Goal: Task Accomplishment & Management: Manage account settings

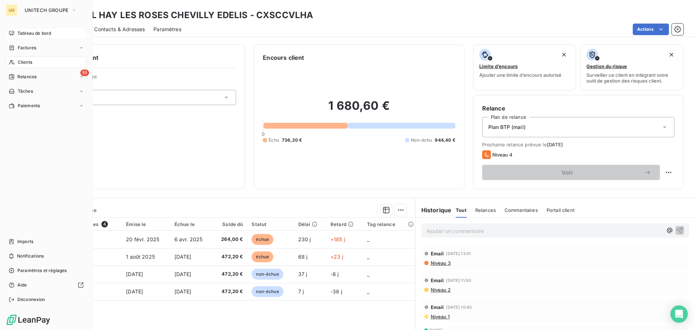
click at [24, 32] on span "Tableau de bord" at bounding box center [34, 33] width 34 height 7
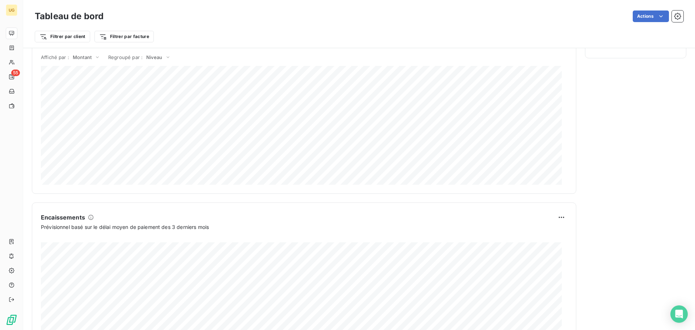
scroll to position [375, 0]
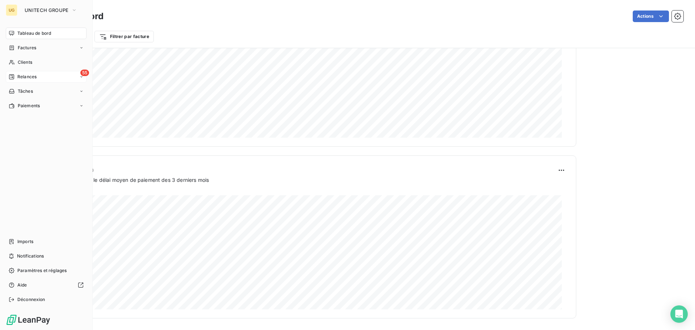
click at [20, 76] on span "Relances" at bounding box center [26, 76] width 19 height 7
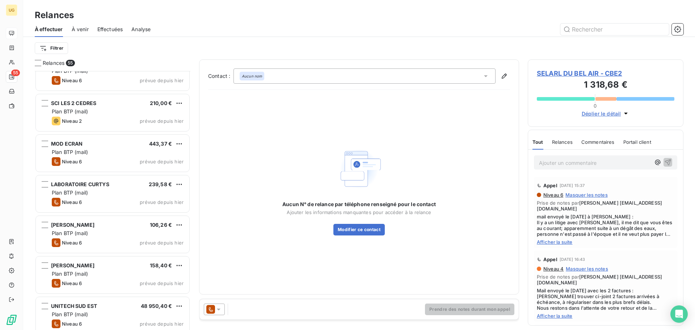
scroll to position [362, 0]
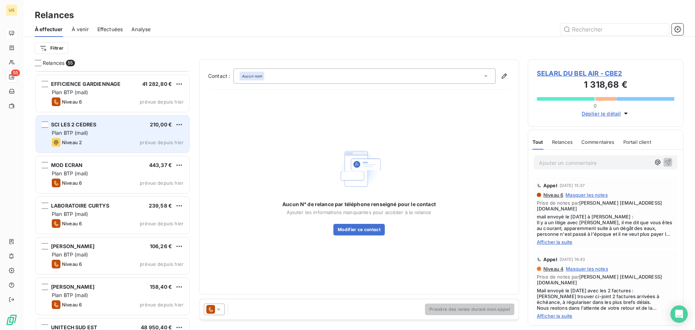
click at [99, 131] on div "Plan BTP (mail)" at bounding box center [118, 132] width 132 height 7
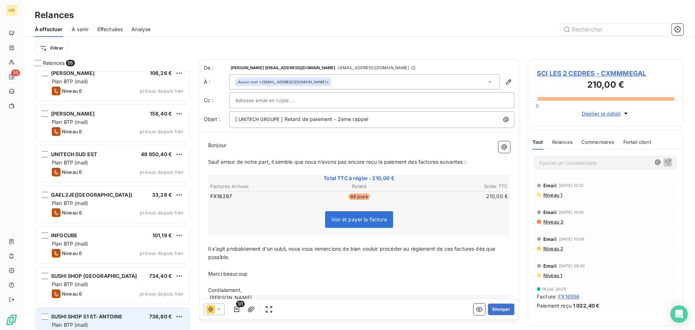
scroll to position [507, 0]
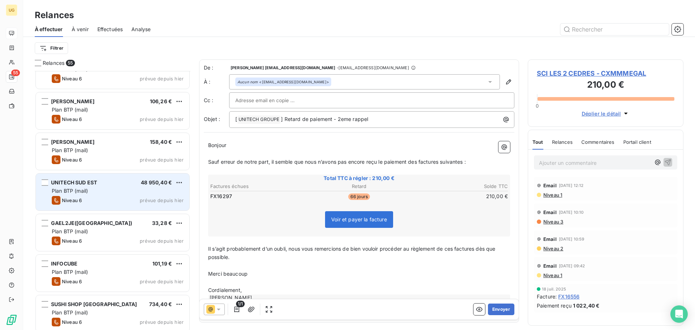
click at [87, 197] on div "Niveau 6 prévue depuis [DATE]" at bounding box center [118, 200] width 132 height 9
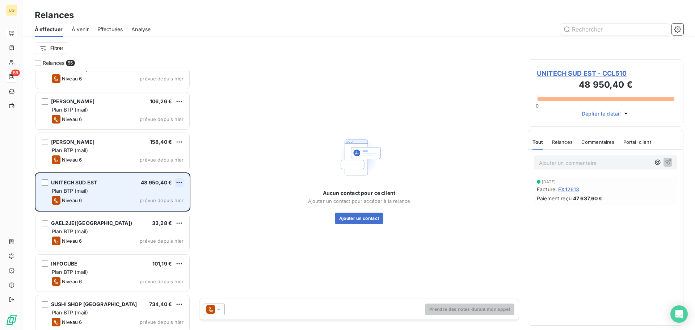
click at [180, 180] on html "UG 55 Relances À effectuer À venir Effectuées Analyse Filtrer Relances [STREET_…" at bounding box center [347, 165] width 695 height 330
click at [163, 208] on div "Passer cette action" at bounding box center [147, 210] width 65 height 12
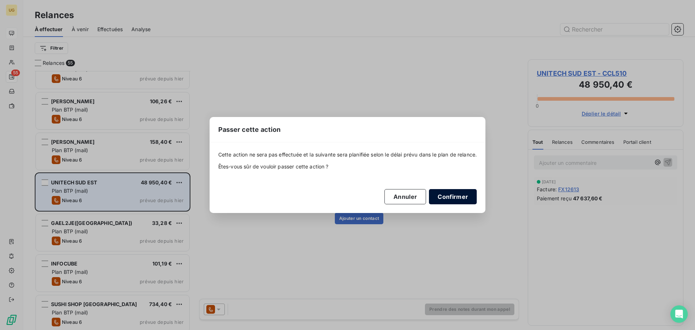
click at [446, 199] on button "Confirmer" at bounding box center [453, 196] width 48 height 15
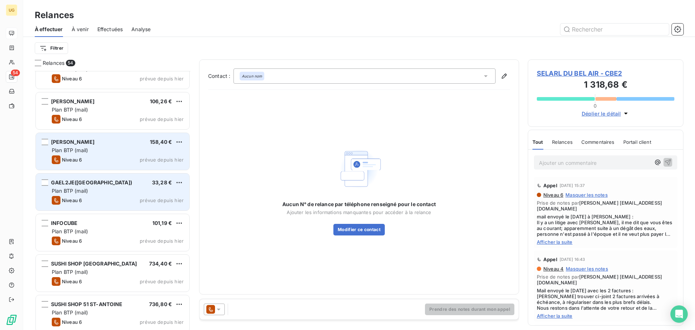
click at [150, 155] on div "[PERSON_NAME] 158,40 € Plan BTP (mail) Niveau 6 prévue depuis [DATE]" at bounding box center [112, 151] width 153 height 37
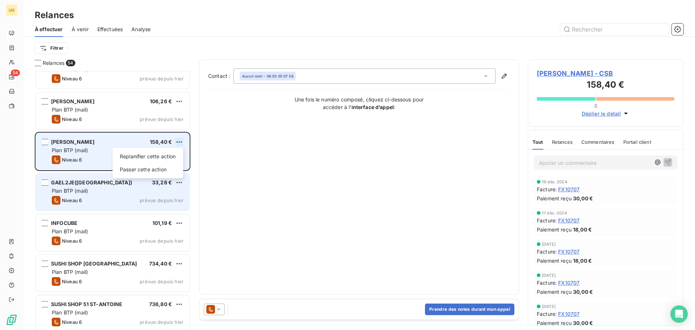
click at [180, 144] on html "UG 54 Relances À effectuer À venir Effectuées Analyse Filtrer Relances [STREET_…" at bounding box center [347, 165] width 695 height 330
click at [161, 167] on div "Passer cette action" at bounding box center [147, 169] width 65 height 12
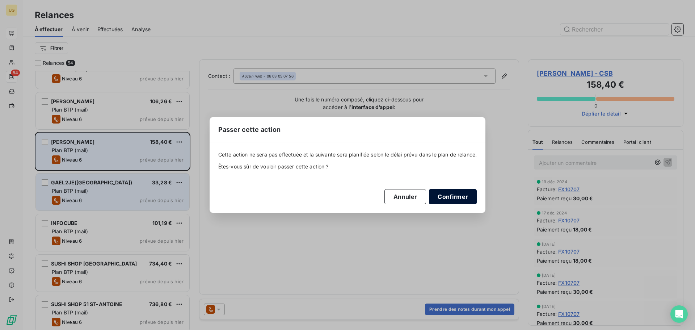
click at [451, 195] on button "Confirmer" at bounding box center [453, 196] width 48 height 15
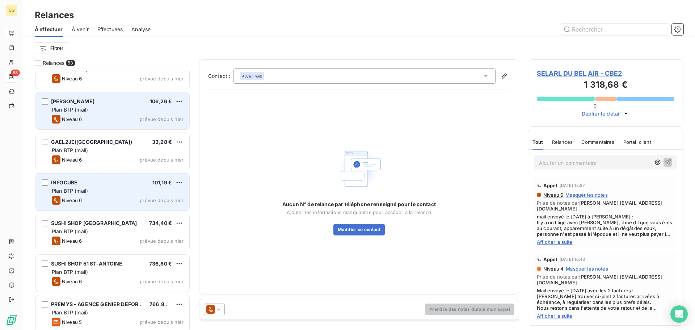
click at [143, 116] on span "prévue depuis hier" at bounding box center [162, 119] width 44 height 6
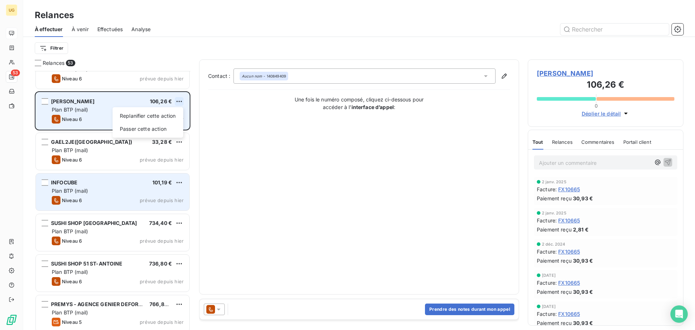
click at [176, 100] on html "UG 53 Relances À effectuer À venir Effectuées Analyse Filtrer Relances [STREET_…" at bounding box center [347, 165] width 695 height 330
click at [163, 129] on div "Passer cette action" at bounding box center [147, 129] width 65 height 12
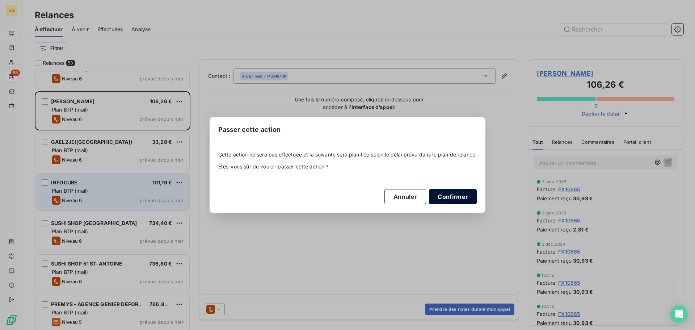
click at [442, 198] on button "Confirmer" at bounding box center [453, 196] width 48 height 15
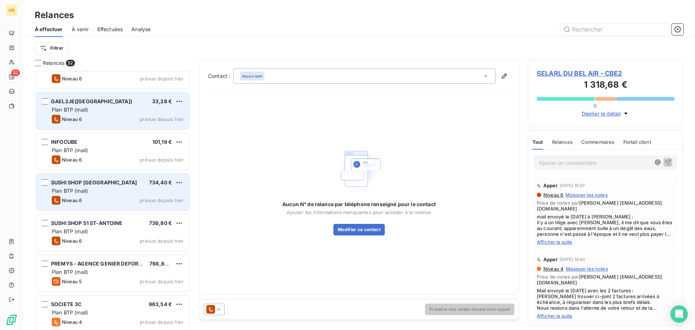
drag, startPoint x: 107, startPoint y: 112, endPoint x: 123, endPoint y: 114, distance: 16.0
click at [107, 112] on div "Plan BTP (mail)" at bounding box center [118, 109] width 132 height 7
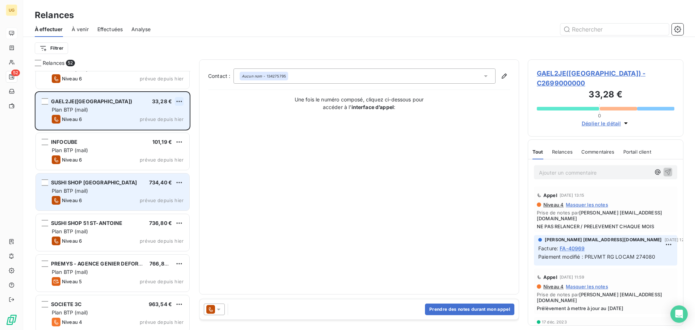
click at [178, 101] on html "UG 52 Relances À effectuer À venir Effectuées Analyse Filtrer Relances [STREET_…" at bounding box center [347, 165] width 695 height 330
click at [166, 128] on div "Passer cette action" at bounding box center [147, 129] width 65 height 12
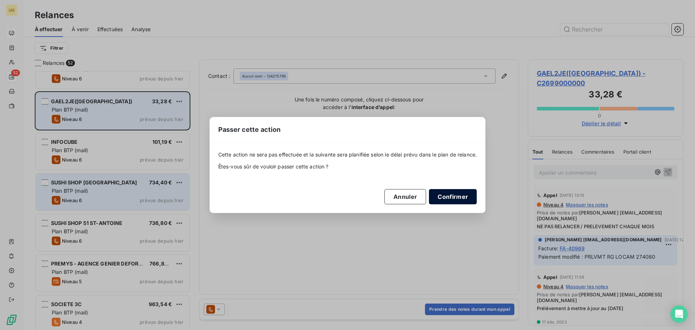
click at [443, 199] on button "Confirmer" at bounding box center [453, 196] width 48 height 15
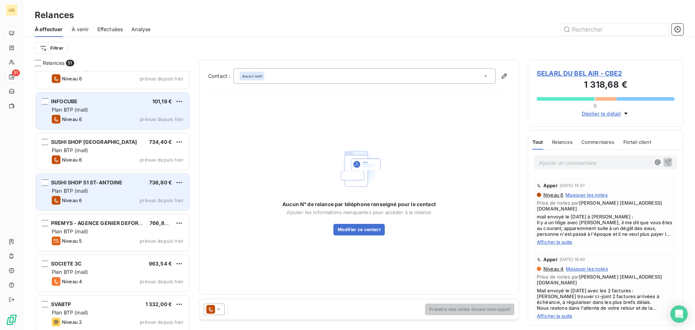
click at [133, 107] on div "Plan BTP (mail)" at bounding box center [118, 109] width 132 height 7
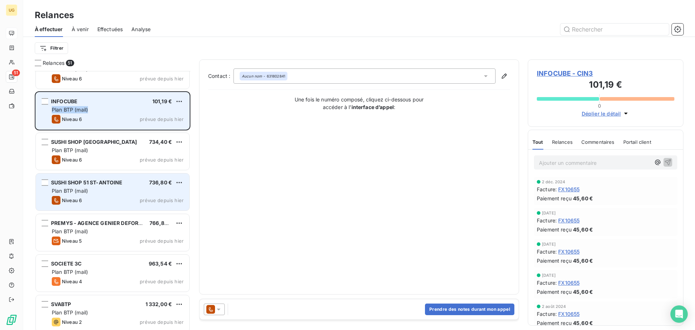
click at [186, 107] on div "INFOCUBE 101,19 € Plan BTP (mail) Niveau 6 prévue depuis [DATE]" at bounding box center [112, 110] width 153 height 37
click at [175, 102] on html "UG 51 Relances À effectuer À venir Effectuées Analyse Filtrer Relances [STREET_…" at bounding box center [347, 165] width 695 height 330
click at [163, 129] on div "Passer cette action" at bounding box center [147, 129] width 65 height 12
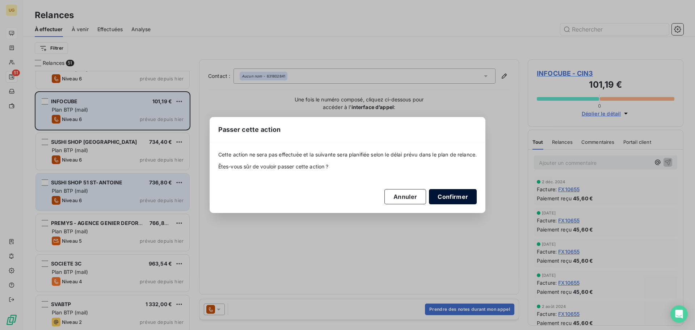
click at [442, 197] on button "Confirmer" at bounding box center [453, 196] width 48 height 15
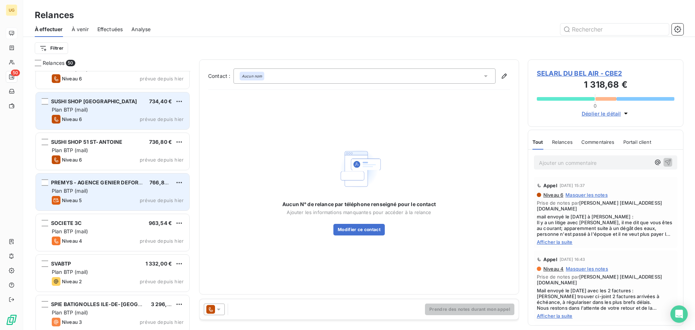
drag, startPoint x: 105, startPoint y: 120, endPoint x: 119, endPoint y: 124, distance: 15.3
click at [106, 121] on div "Niveau 6 prévue depuis [DATE]" at bounding box center [118, 119] width 132 height 9
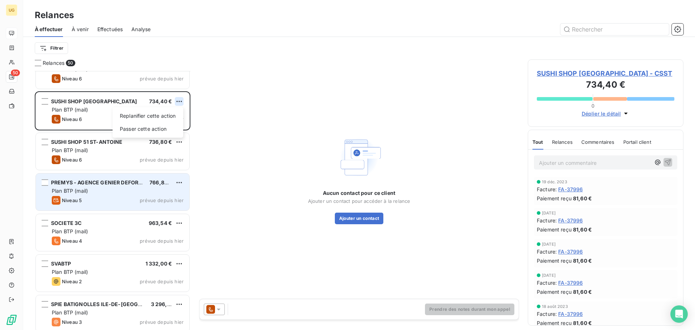
click at [179, 104] on html "UG 50 Relances À effectuer À venir Effectuées Analyse Filtrer Relances [STREET_…" at bounding box center [347, 165] width 695 height 330
click at [159, 129] on div "Passer cette action" at bounding box center [147, 129] width 65 height 12
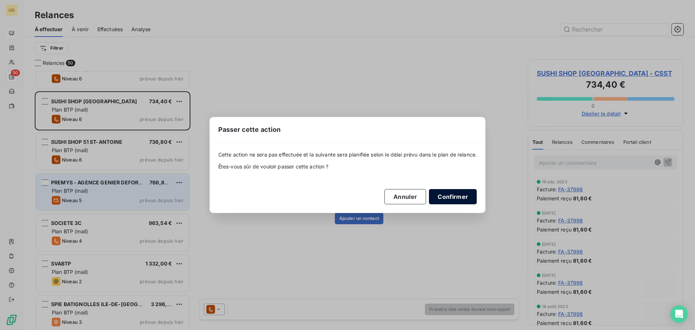
click at [442, 197] on button "Confirmer" at bounding box center [453, 196] width 48 height 15
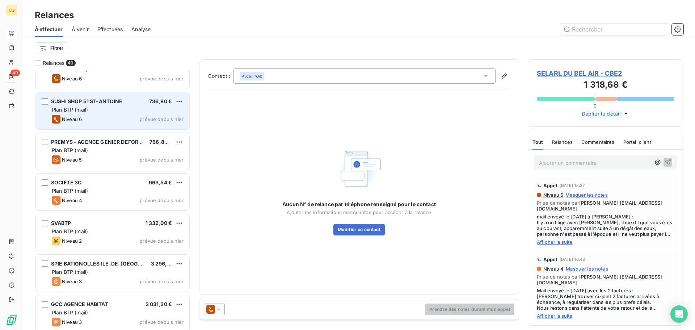
click at [152, 118] on span "prévue depuis hier" at bounding box center [162, 119] width 44 height 6
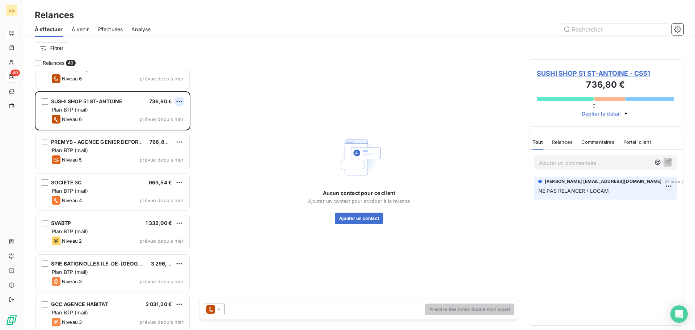
click at [179, 103] on html "UG 49 Relances À effectuer À venir Effectuées Analyse Filtrer Relances [STREET_…" at bounding box center [347, 165] width 695 height 330
click at [163, 128] on div "Passer cette action" at bounding box center [147, 129] width 65 height 12
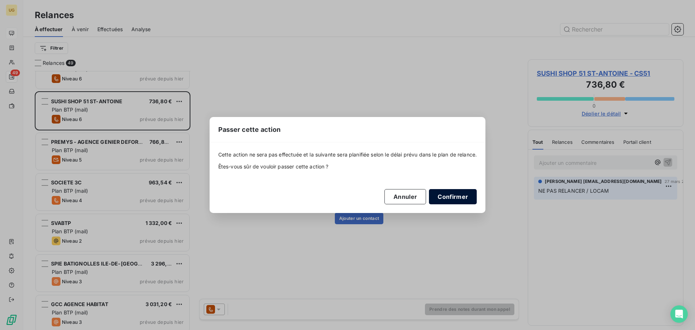
click at [460, 194] on button "Confirmer" at bounding box center [453, 196] width 48 height 15
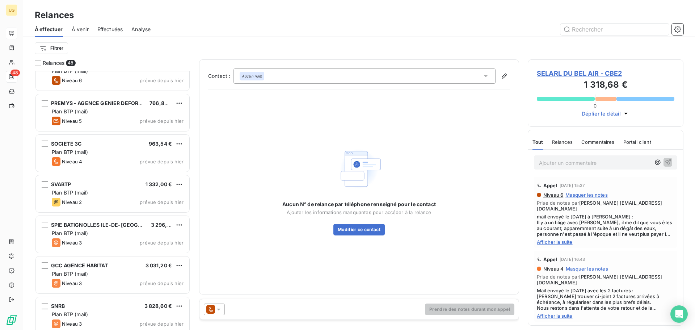
scroll to position [507, 0]
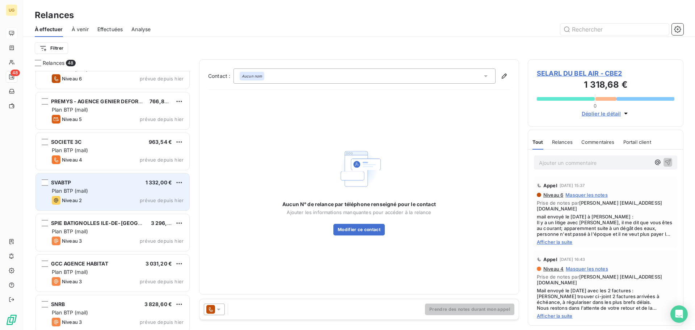
click at [123, 197] on div "Niveau 2 prévue depuis hier" at bounding box center [118, 200] width 132 height 9
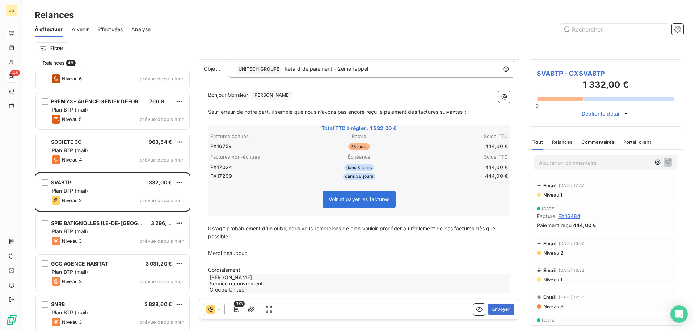
scroll to position [59, 0]
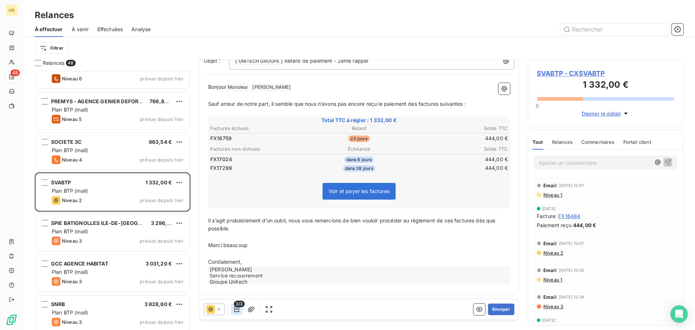
click at [238, 310] on icon "button" at bounding box center [236, 308] width 7 height 7
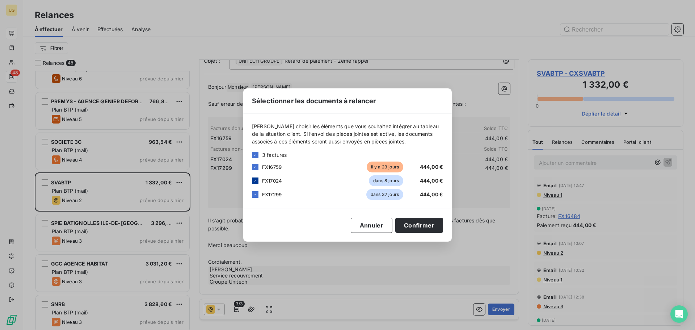
click at [255, 180] on icon at bounding box center [255, 180] width 2 height 1
click at [255, 195] on icon at bounding box center [255, 194] width 2 height 1
click at [411, 225] on button "Confirmer" at bounding box center [419, 224] width 48 height 15
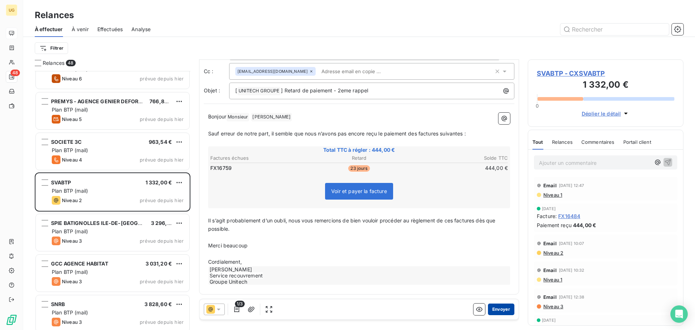
click at [502, 311] on button "Envoyer" at bounding box center [501, 309] width 26 height 12
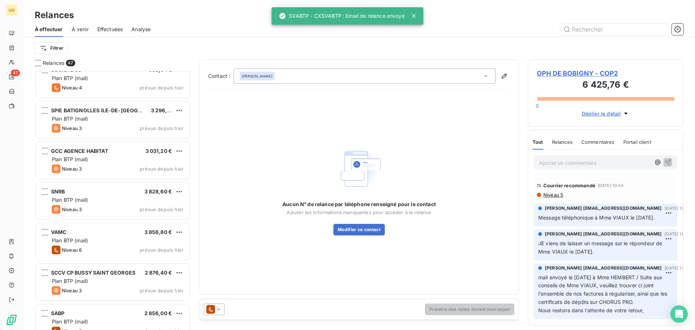
scroll to position [579, 0]
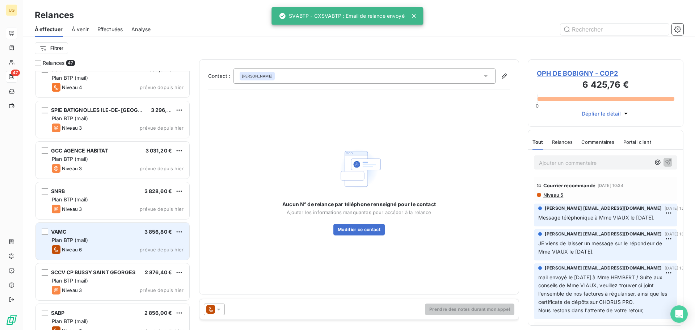
click at [111, 237] on div "Plan BTP (mail)" at bounding box center [118, 239] width 132 height 7
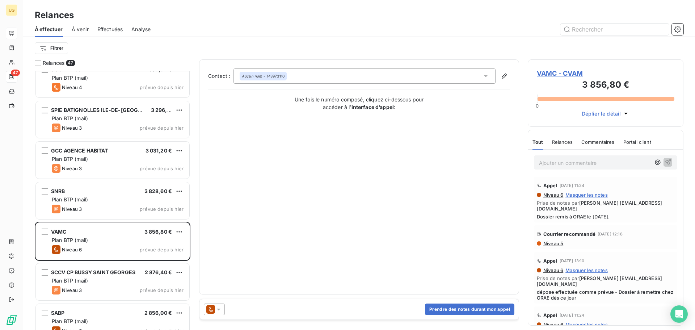
drag, startPoint x: 112, startPoint y: 238, endPoint x: 305, endPoint y: 233, distance: 193.6
click at [305, 233] on div "Contact : Aucun nom - 143973110 Une fois le numéro composé, cliquez ci-dessous …" at bounding box center [359, 176] width 302 height 217
click at [450, 307] on button "Prendre des notes durant mon appel" at bounding box center [469, 309] width 89 height 12
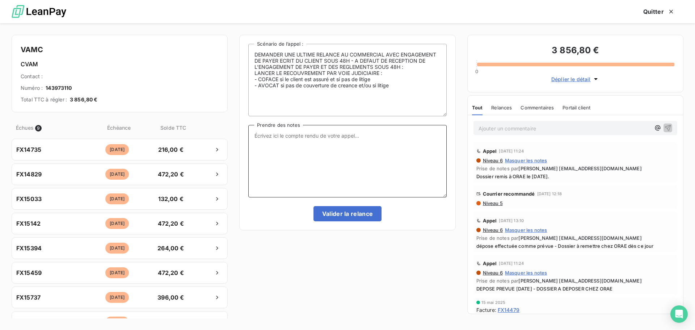
click at [302, 163] on textarea "Prendre des notes" at bounding box center [347, 161] width 198 height 72
type textarea "a"
type textarea "Assignation d'ici la fin [DATE]"
click at [348, 215] on button "Valider la relance" at bounding box center [347, 213] width 68 height 15
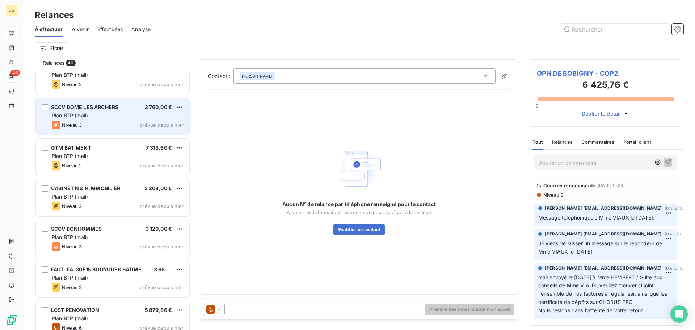
scroll to position [868, 0]
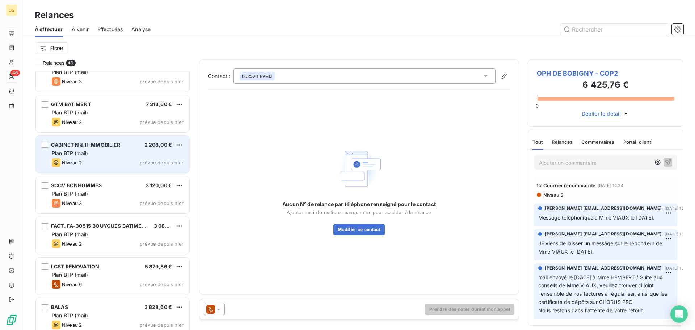
click at [118, 154] on div "Plan BTP (mail)" at bounding box center [118, 152] width 132 height 7
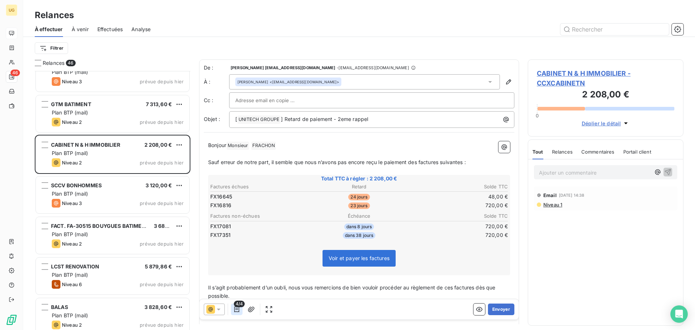
click at [237, 310] on icon "button" at bounding box center [236, 308] width 7 height 7
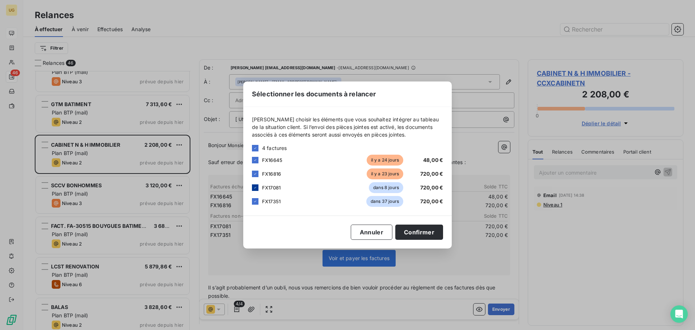
click at [253, 189] on icon at bounding box center [255, 187] width 4 height 4
click at [254, 199] on div at bounding box center [255, 201] width 7 height 7
click at [406, 234] on button "Confirmer" at bounding box center [419, 231] width 48 height 15
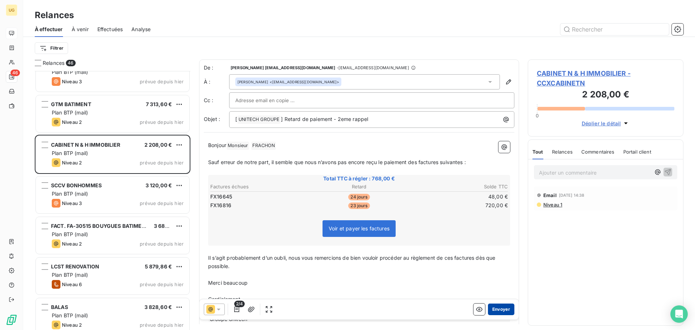
click at [497, 309] on button "Envoyer" at bounding box center [501, 309] width 26 height 12
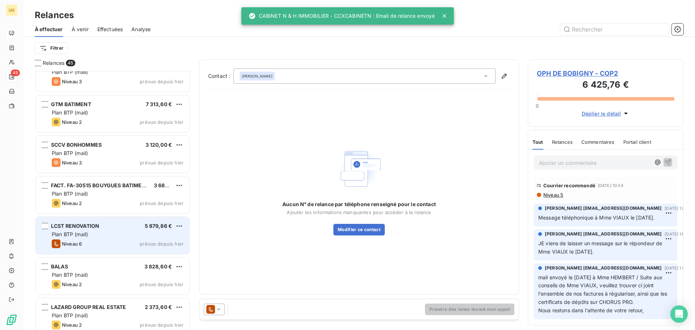
click at [98, 231] on div "Plan BTP (mail)" at bounding box center [118, 233] width 132 height 7
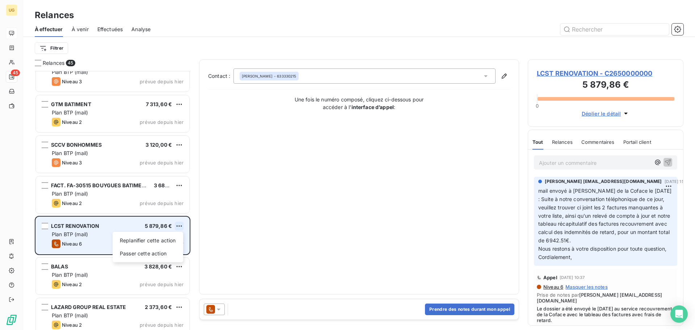
click at [178, 224] on html "UG 45 Relances À effectuer À venir Effectuées Analyse Filtrer Relances 45 CBC 5…" at bounding box center [347, 165] width 695 height 330
click at [164, 253] on div "Passer cette action" at bounding box center [147, 253] width 65 height 12
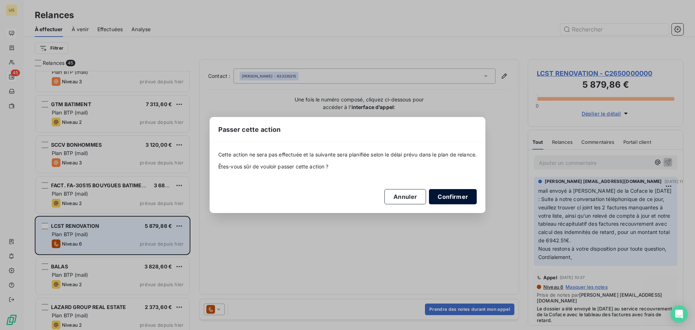
click at [459, 194] on button "Confirmer" at bounding box center [453, 196] width 48 height 15
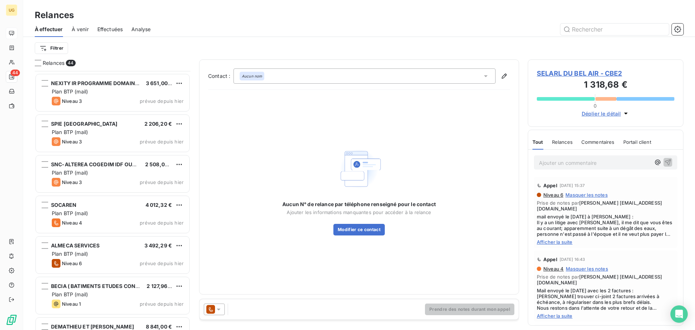
scroll to position [1230, 0]
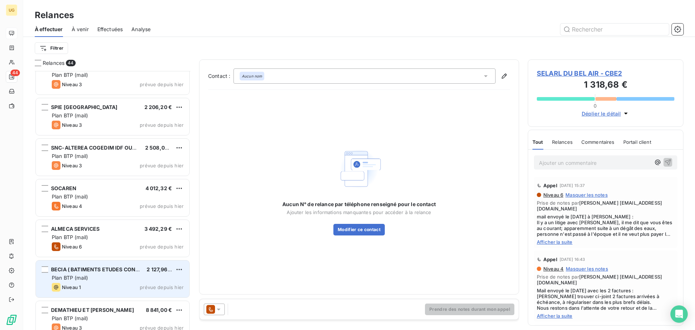
click at [103, 282] on div "BECIA ( BATIMENTS ETUDES CONST 2 127,96 € Plan BTP (mail) Niveau 1 prévue depui…" at bounding box center [112, 278] width 153 height 37
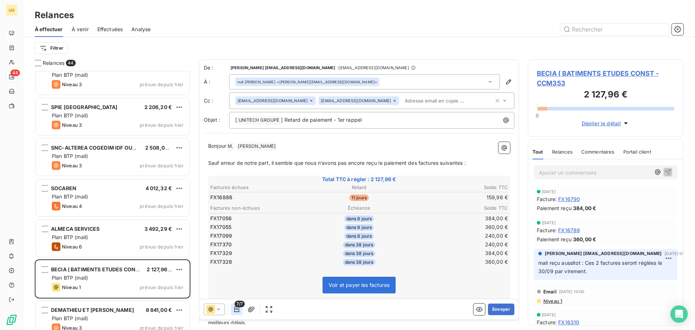
click at [237, 310] on icon "button" at bounding box center [236, 308] width 7 height 7
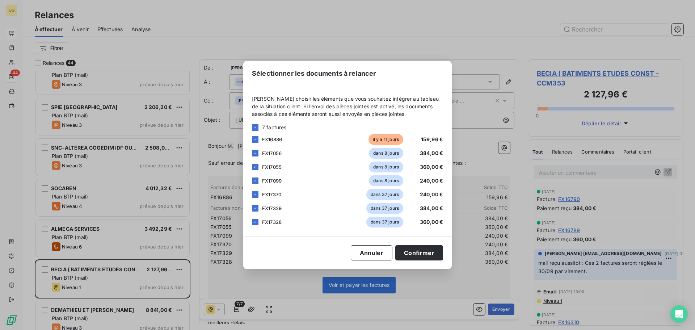
drag, startPoint x: 237, startPoint y: 310, endPoint x: 437, endPoint y: 282, distance: 202.3
click at [437, 282] on div "Sélectionner les documents à relancer [PERSON_NAME] choisir les éléments que vo…" at bounding box center [347, 165] width 695 height 330
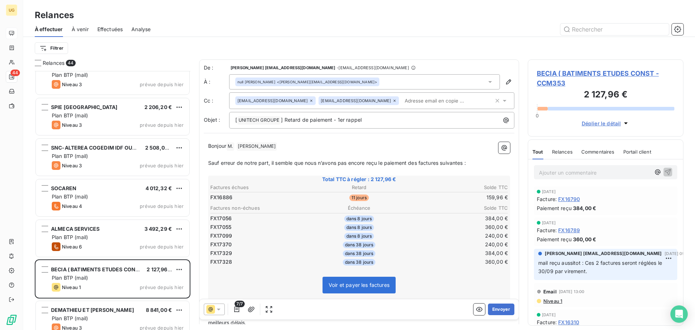
drag, startPoint x: 235, startPoint y: 310, endPoint x: 221, endPoint y: 262, distance: 49.7
click at [221, 262] on td "FX17328" at bounding box center [259, 262] width 99 height 8
click at [239, 307] on icon "button" at bounding box center [236, 308] width 7 height 7
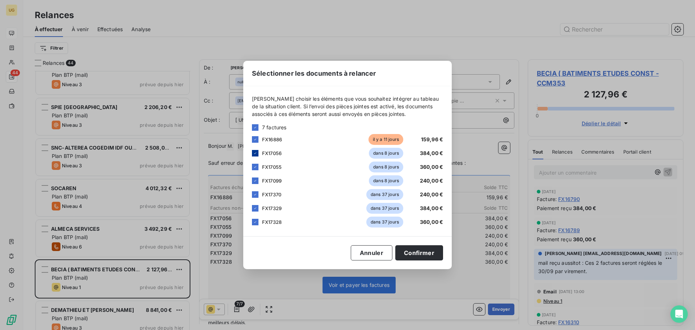
click at [256, 154] on icon at bounding box center [255, 153] width 4 height 4
drag, startPoint x: 255, startPoint y: 165, endPoint x: 254, endPoint y: 169, distance: 4.4
click at [255, 166] on icon at bounding box center [255, 167] width 4 height 4
click at [254, 182] on icon at bounding box center [255, 180] width 4 height 4
click at [255, 195] on icon at bounding box center [255, 194] width 2 height 1
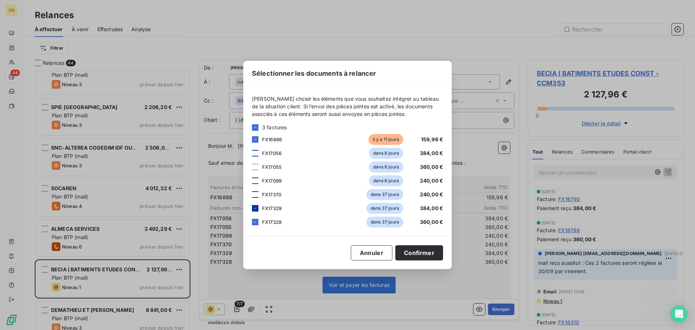
click at [255, 207] on icon at bounding box center [255, 208] width 4 height 4
click at [255, 219] on div at bounding box center [255, 221] width 7 height 7
drag, startPoint x: 406, startPoint y: 255, endPoint x: 420, endPoint y: 273, distance: 22.6
click at [406, 255] on button "Confirmer" at bounding box center [419, 252] width 48 height 15
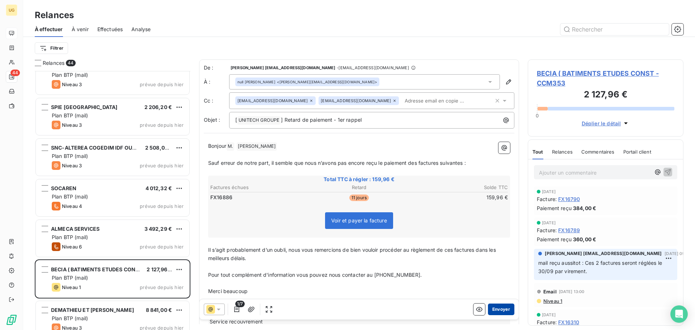
click at [499, 311] on button "Envoyer" at bounding box center [501, 309] width 26 height 12
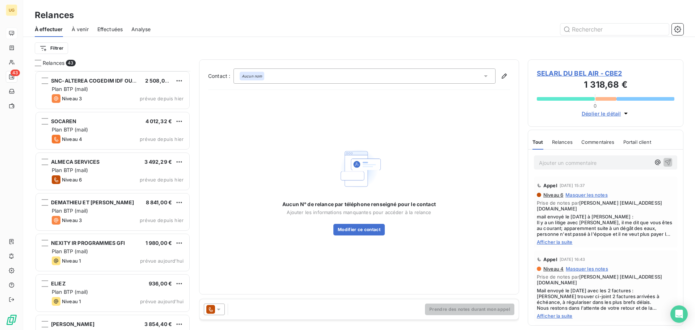
scroll to position [1303, 0]
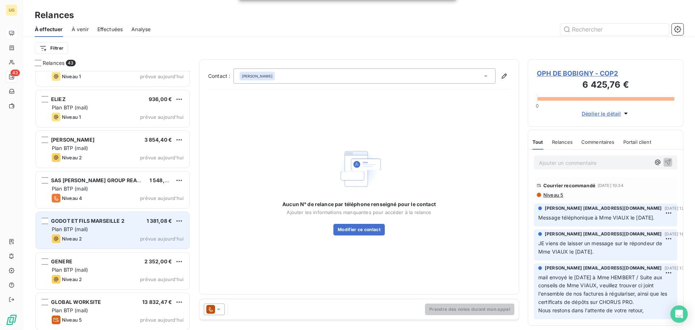
scroll to position [1484, 0]
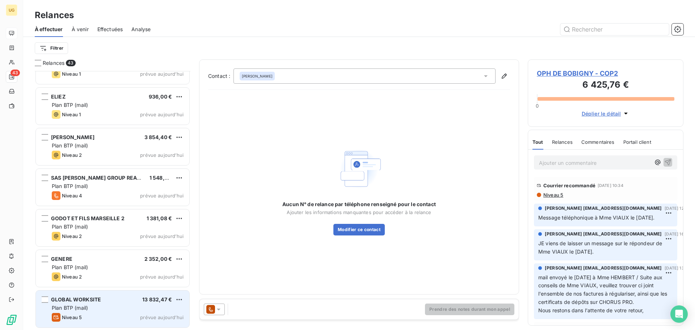
click at [114, 315] on div "Niveau 5 prévue aujourd’hui" at bounding box center [118, 317] width 132 height 9
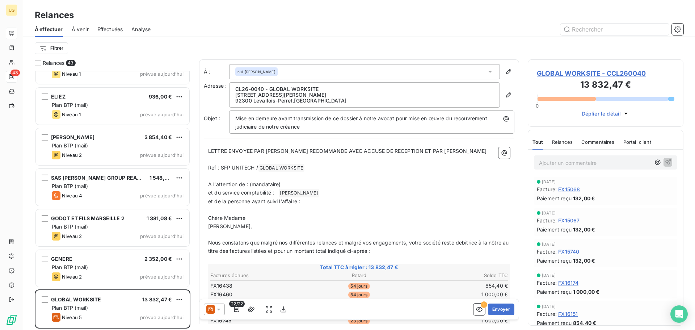
click at [220, 305] on icon at bounding box center [218, 308] width 7 height 7
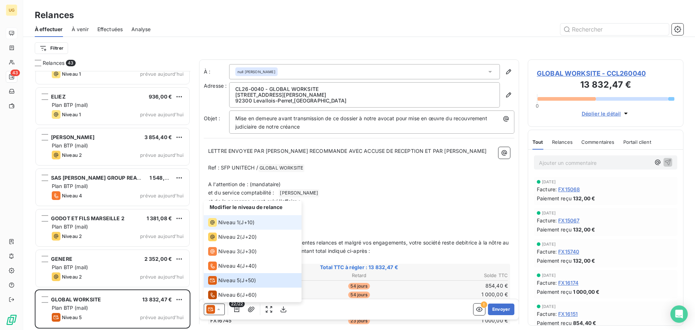
click at [233, 223] on span "Niveau 1" at bounding box center [228, 221] width 21 height 7
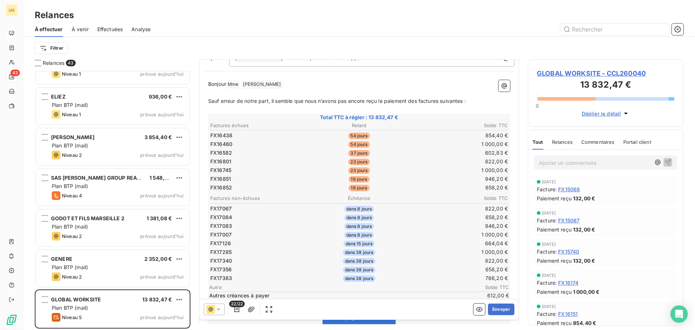
scroll to position [182, 0]
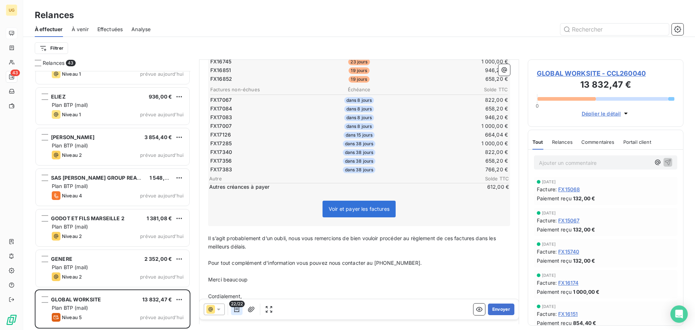
click at [237, 310] on icon "button" at bounding box center [236, 308] width 7 height 7
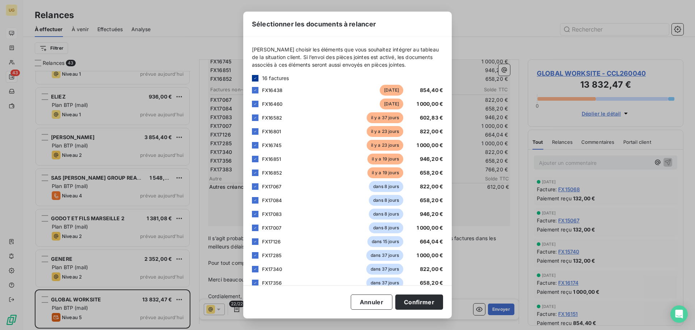
click at [254, 78] on icon at bounding box center [255, 78] width 4 height 4
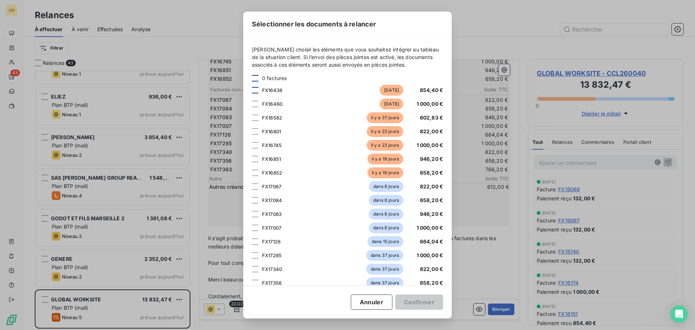
click at [254, 88] on div at bounding box center [255, 90] width 7 height 7
click at [256, 105] on div at bounding box center [255, 104] width 7 height 7
click at [255, 116] on div at bounding box center [255, 117] width 7 height 7
click at [256, 129] on div at bounding box center [255, 131] width 7 height 7
click at [255, 145] on div at bounding box center [255, 145] width 7 height 7
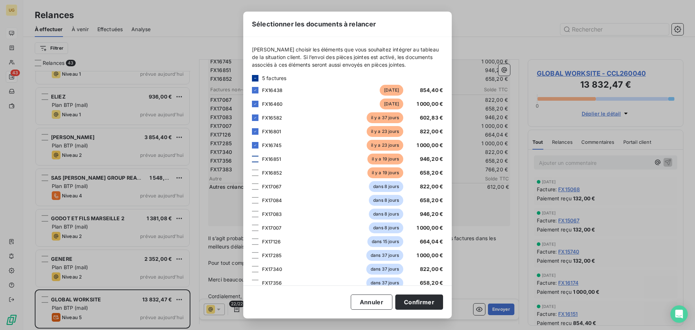
click at [256, 160] on div at bounding box center [255, 159] width 7 height 7
click at [254, 174] on div at bounding box center [255, 172] width 7 height 7
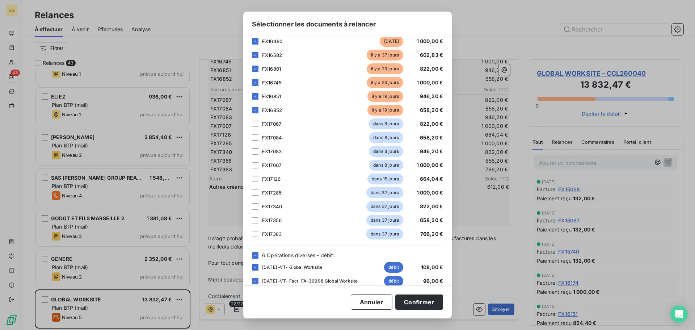
scroll to position [127, 0]
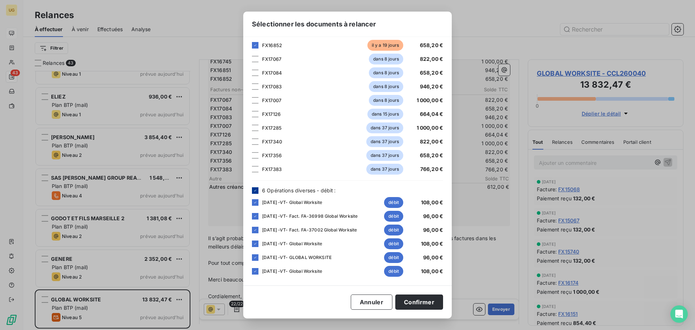
click at [254, 190] on icon at bounding box center [255, 190] width 4 height 4
click at [425, 302] on button "Confirmer" at bounding box center [419, 301] width 48 height 15
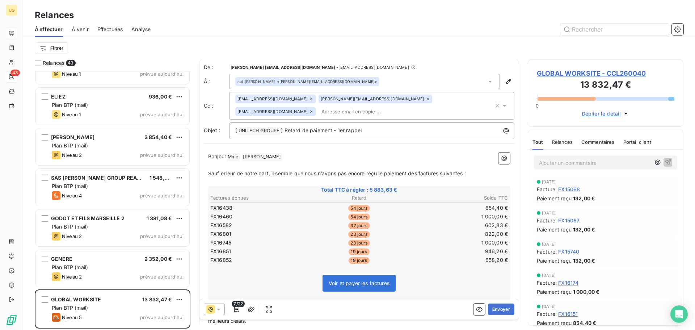
scroll to position [0, 0]
click at [309, 99] on icon at bounding box center [311, 99] width 4 height 4
drag, startPoint x: 303, startPoint y: 99, endPoint x: 401, endPoint y: 46, distance: 110.9
click at [401, 46] on div "Filtrer" at bounding box center [359, 48] width 648 height 14
click at [498, 310] on button "Envoyer" at bounding box center [501, 309] width 26 height 12
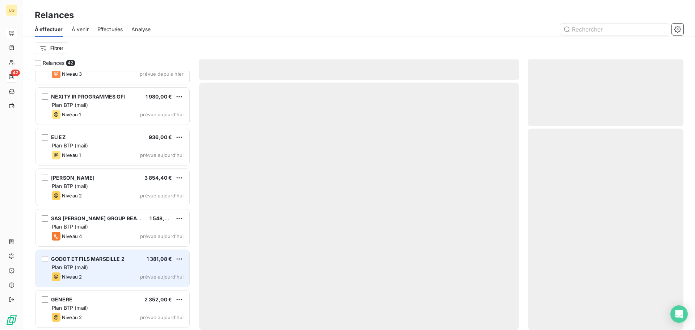
scroll to position [1443, 0]
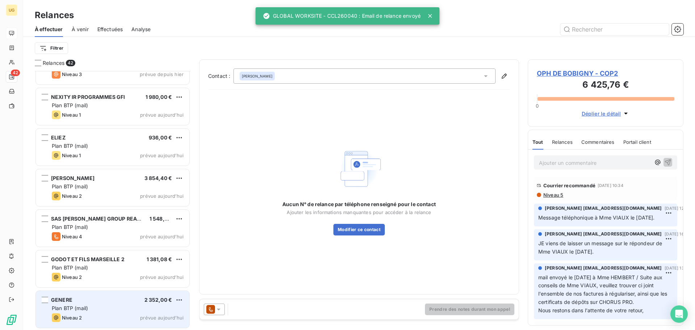
click at [105, 309] on div "Plan BTP (mail)" at bounding box center [118, 307] width 132 height 7
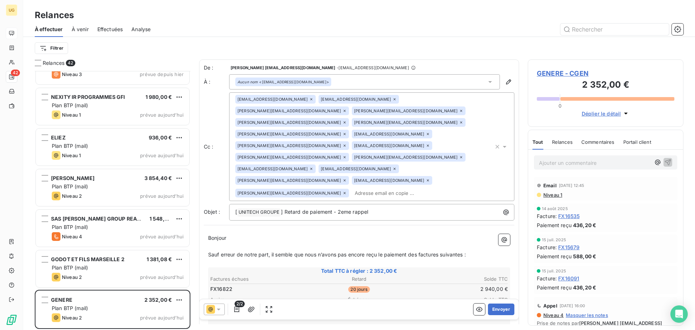
click at [332, 80] on div "Aucun nom <[EMAIL_ADDRESS][DOMAIN_NAME]>" at bounding box center [364, 81] width 271 height 15
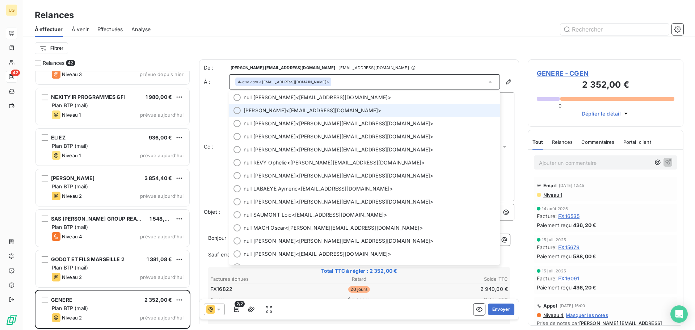
click at [292, 112] on span "Santos <[EMAIL_ADDRESS][DOMAIN_NAME]>" at bounding box center [369, 110] width 252 height 7
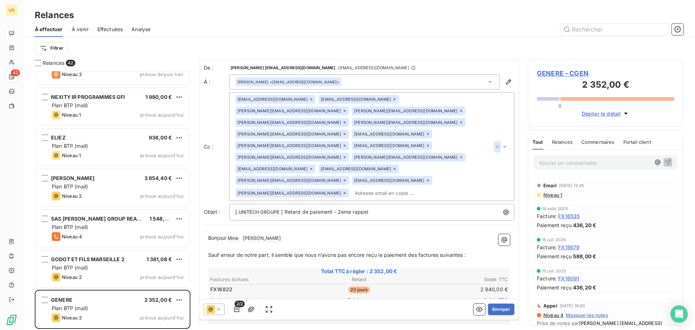
click at [495, 145] on icon "button" at bounding box center [497, 147] width 4 height 4
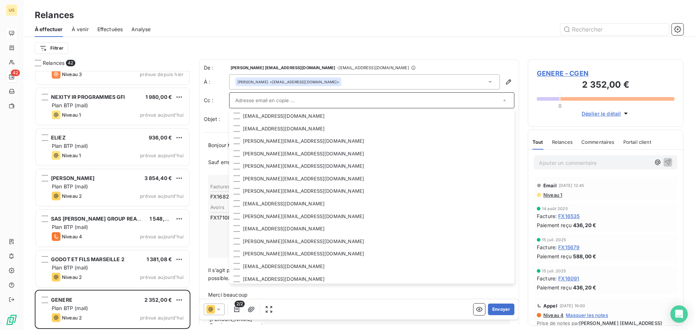
click at [454, 51] on div "Filtrer" at bounding box center [359, 48] width 648 height 14
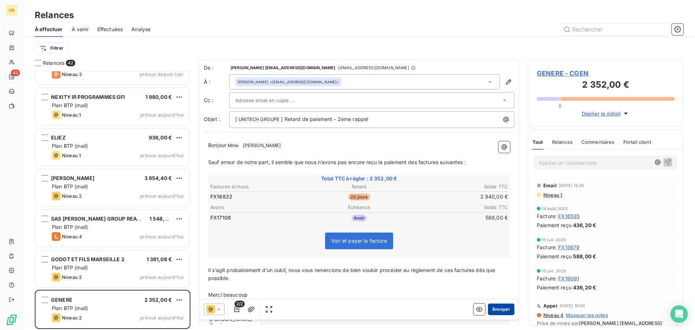
click at [497, 306] on button "Envoyer" at bounding box center [501, 309] width 26 height 12
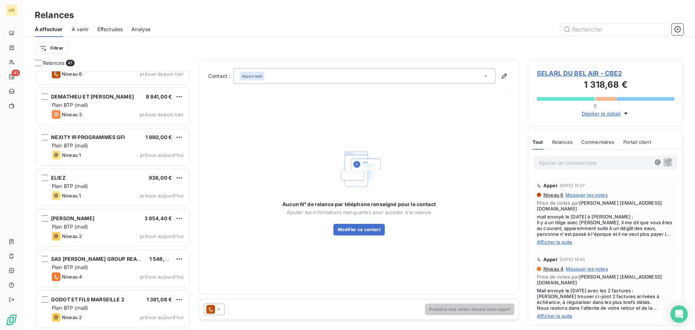
scroll to position [1402, 0]
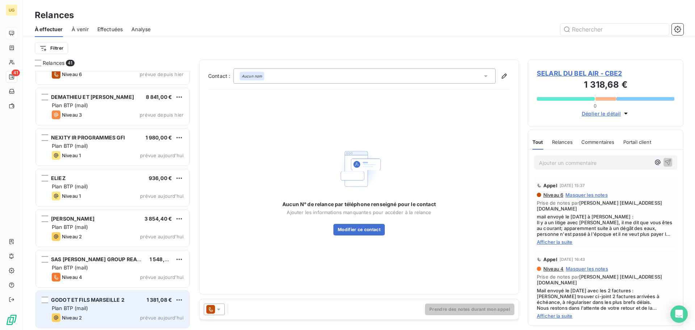
click at [107, 313] on div "Niveau 2 prévue aujourd’hui" at bounding box center [118, 317] width 132 height 9
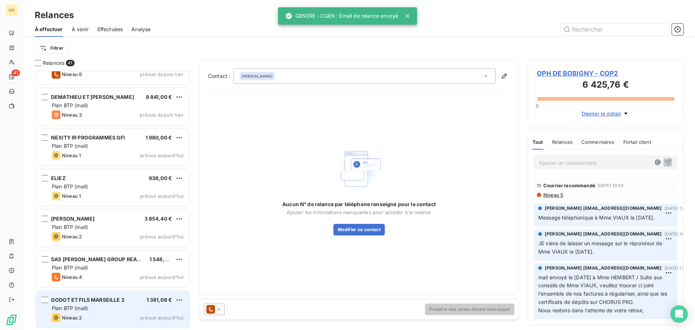
click at [91, 311] on div "Plan BTP (mail)" at bounding box center [118, 307] width 132 height 7
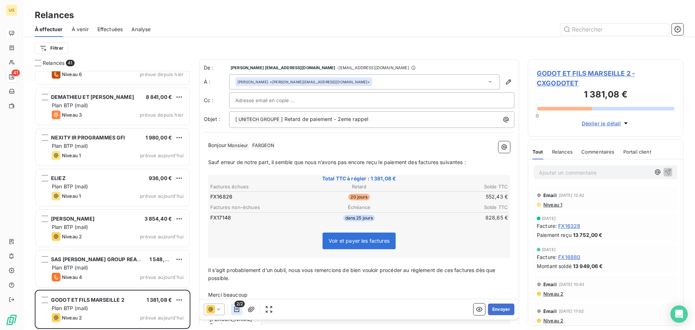
click at [238, 311] on icon "button" at bounding box center [236, 308] width 7 height 7
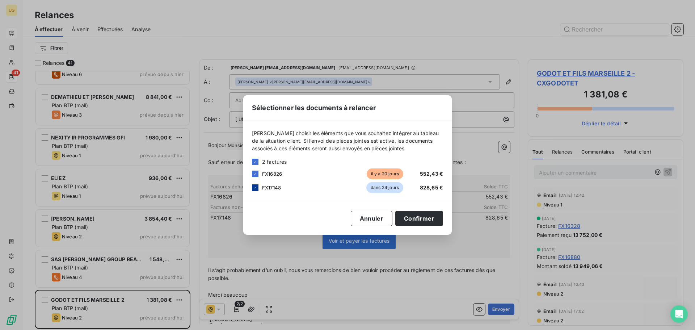
click at [254, 187] on icon at bounding box center [255, 187] width 4 height 4
click at [422, 214] on button "Confirmer" at bounding box center [419, 218] width 48 height 15
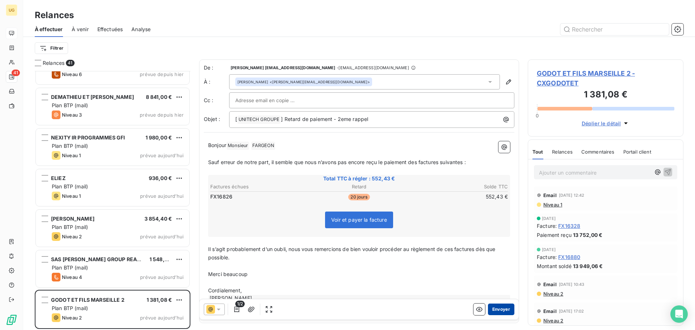
click at [488, 309] on button "Envoyer" at bounding box center [501, 309] width 26 height 12
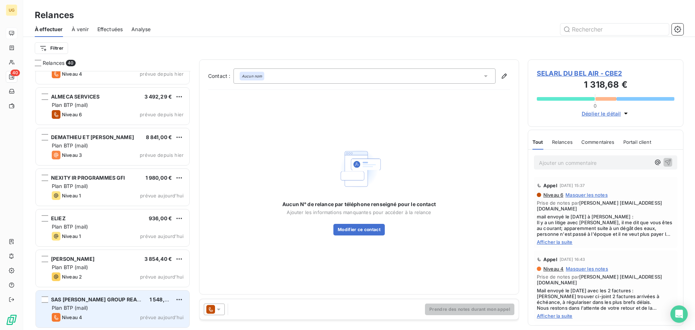
scroll to position [1362, 0]
click at [140, 302] on div "SAS [PERSON_NAME] GROUP REAL ESTATE" at bounding box center [97, 299] width 93 height 7
